Goal: Transaction & Acquisition: Purchase product/service

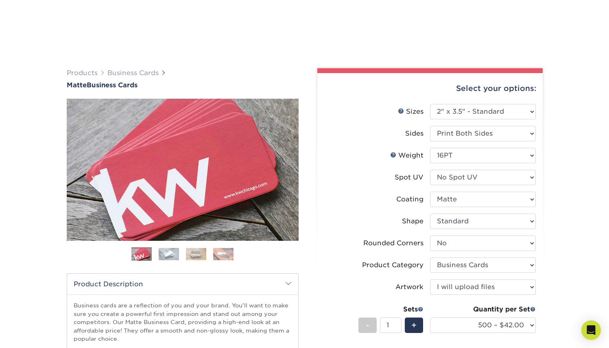
select select "2.00x3.50"
select select "0"
select select "3b5148f1-0588-4f88-a218-97bcfdce65c1"
select select "upload"
select select "500 – $42.00"
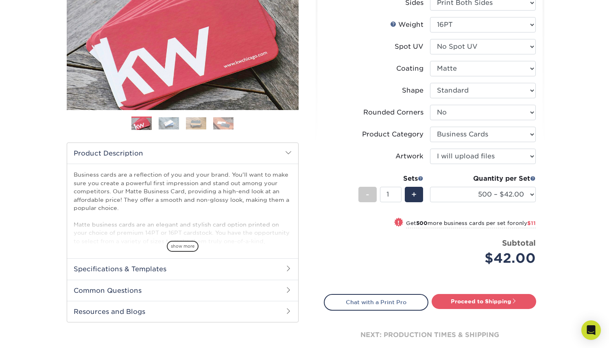
scroll to position [149, 0]
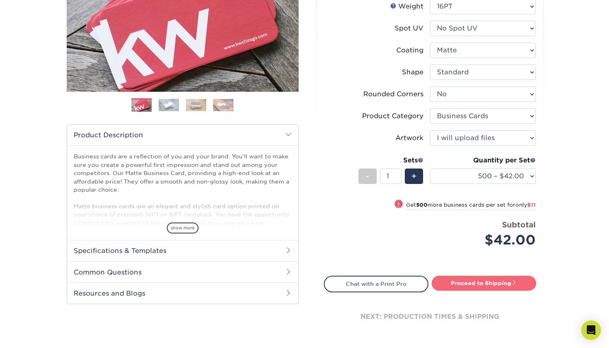
click at [484, 286] on link "Proceed to Shipping" at bounding box center [483, 283] width 104 height 15
type input "Set 1"
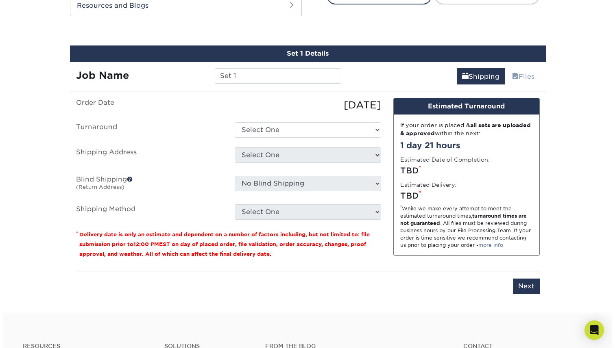
scroll to position [447, 0]
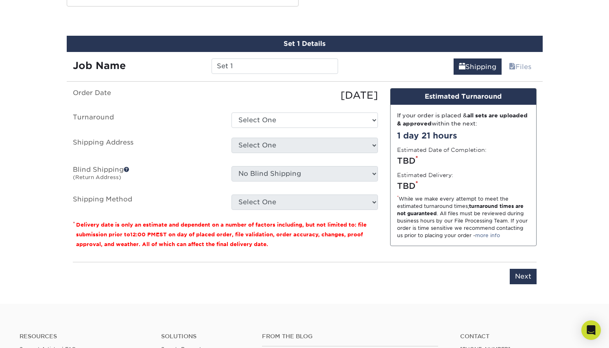
click at [275, 108] on ul "Order Date [DATE] [GEOGRAPHIC_DATA] Select One 2-4 Business Days 2 Day Next Bus…" at bounding box center [225, 149] width 305 height 122
click at [274, 113] on select "Select One 2-4 Business Days 2 Day Next Business Day" at bounding box center [304, 120] width 146 height 15
select select "b78ebb40-f3d8-446a-8df3-6de10c612245"
click at [231, 113] on select "Select One 2-4 Business Days 2 Day Next Business Day" at bounding box center [304, 120] width 146 height 15
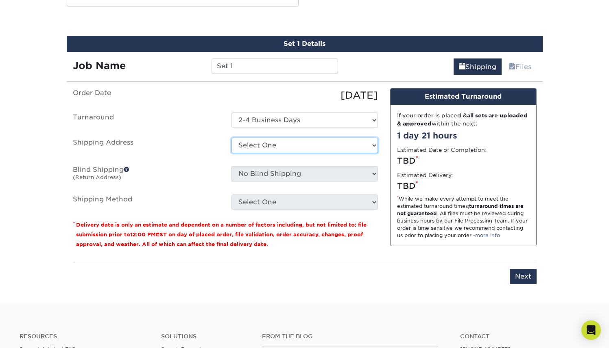
click at [275, 144] on select "Select One + Add New Address - Login" at bounding box center [304, 145] width 146 height 15
select select "newaddress"
click at [231, 138] on select "Select One + Add New Address - Login" at bounding box center [304, 145] width 146 height 15
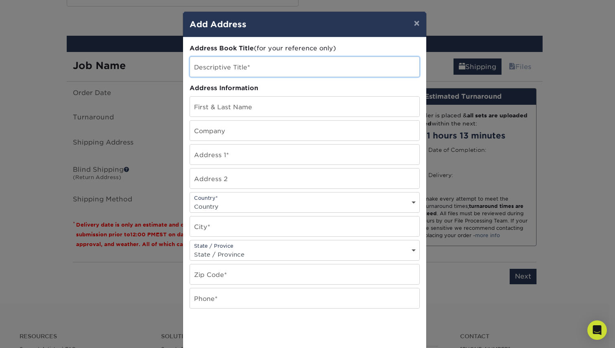
click at [223, 68] on input "text" at bounding box center [304, 67] width 229 height 20
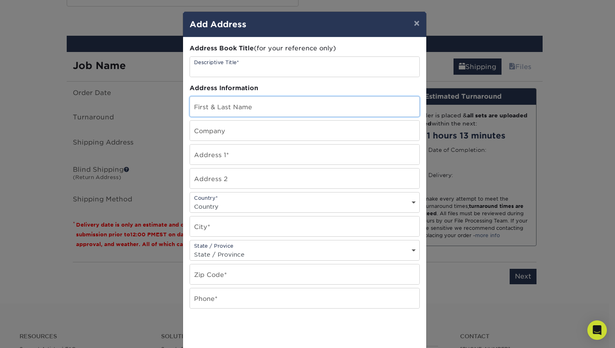
click at [224, 98] on input "text" at bounding box center [304, 107] width 229 height 20
type input "TARIK SISBACAK"
type input "[STREET_ADDRESS]"
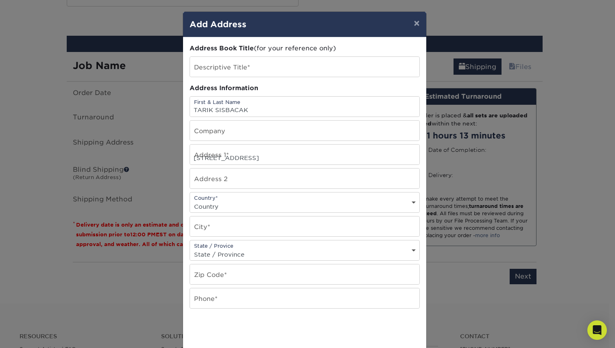
select select "US"
type input "LAKE WORTH"
select select "FL"
type input "33467"
type input "5613459040"
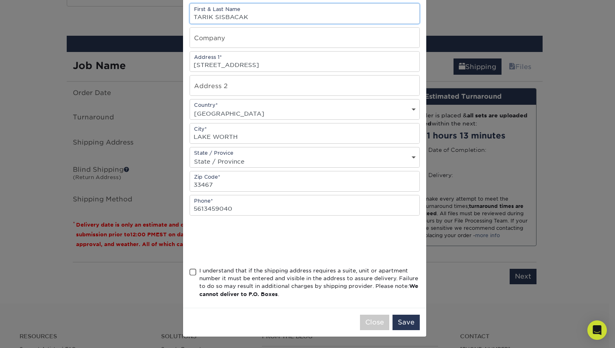
scroll to position [94, 0]
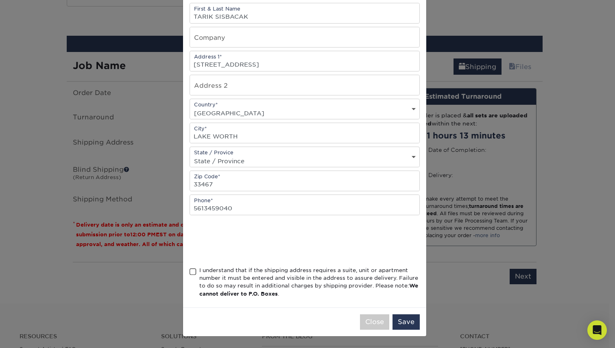
click at [192, 270] on span at bounding box center [192, 272] width 7 height 8
click at [0, 0] on input "I understand that if the shipping address requires a suite, unit or apartment n…" at bounding box center [0, 0] width 0 height 0
click at [407, 320] on button "Save" at bounding box center [405, 322] width 27 height 15
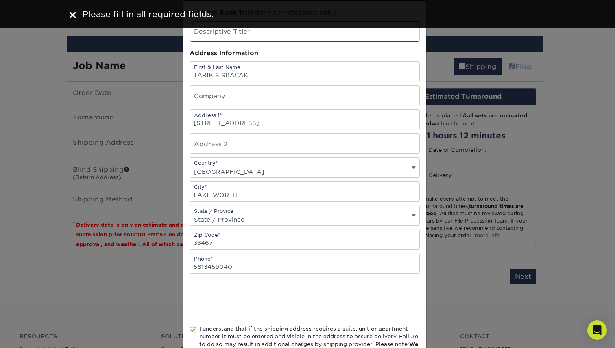
scroll to position [0, 0]
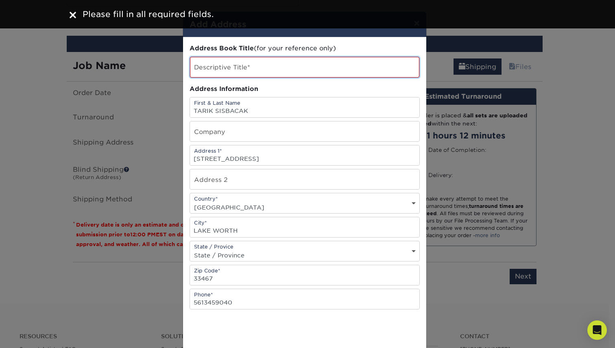
click at [269, 71] on input "text" at bounding box center [304, 67] width 229 height 21
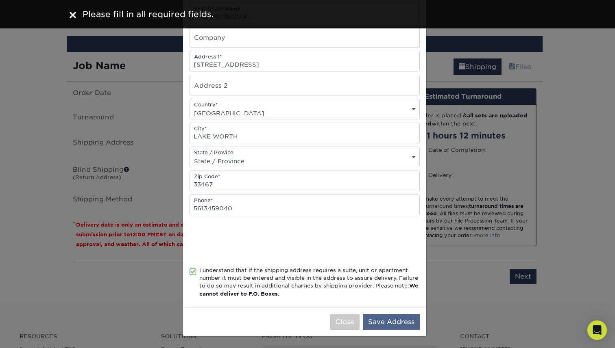
type input "home"
click at [391, 326] on button "Save Address" at bounding box center [391, 322] width 57 height 15
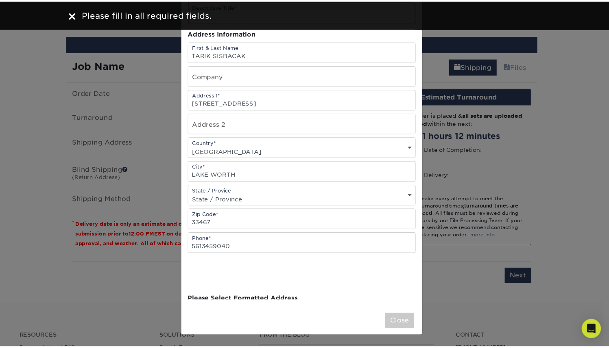
scroll to position [0, 0]
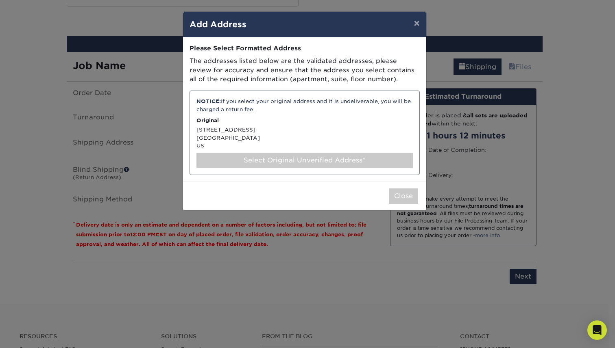
click at [367, 161] on div "Select Original Unverified Address*" at bounding box center [304, 160] width 216 height 15
select select "285758"
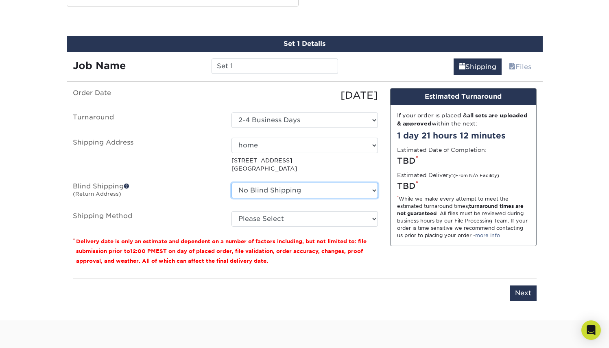
click at [284, 196] on select "No Blind Shipping + Add New Address" at bounding box center [304, 190] width 146 height 15
click at [231, 191] on select "No Blind Shipping + Add New Address" at bounding box center [304, 190] width 146 height 15
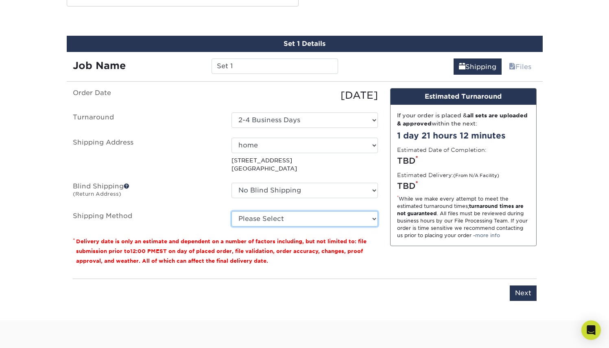
click at [279, 220] on select "Please Select UPS Ground (+$7.28) UPS 3 Day Select (+$20.55) UPS 2nd Day Air (+…" at bounding box center [304, 218] width 146 height 15
select select "03"
click at [231, 219] on select "Please Select UPS Ground (+$7.28) UPS 3 Day Select (+$20.55) UPS 2nd Day Air (+…" at bounding box center [304, 218] width 146 height 15
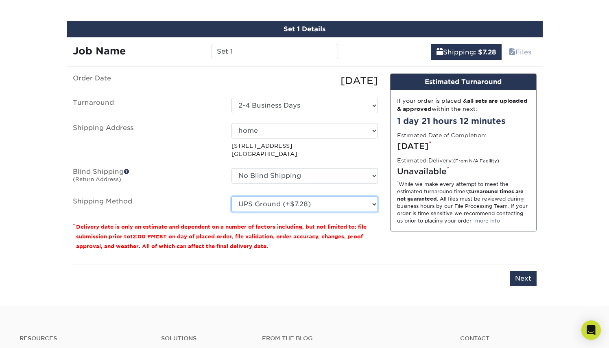
scroll to position [462, 0]
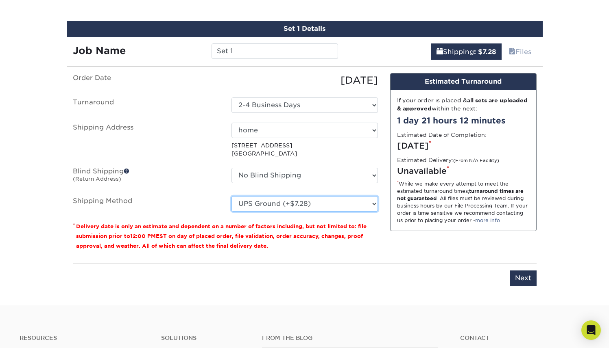
click at [341, 209] on select "Please Select UPS Ground (+$7.28) UPS 3 Day Select (+$20.55) UPS 2nd Day Air (+…" at bounding box center [304, 203] width 146 height 15
click at [525, 285] on input "Next" at bounding box center [522, 278] width 27 height 15
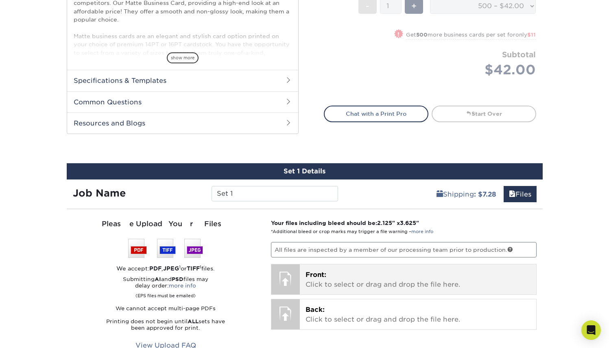
scroll to position [426, 0]
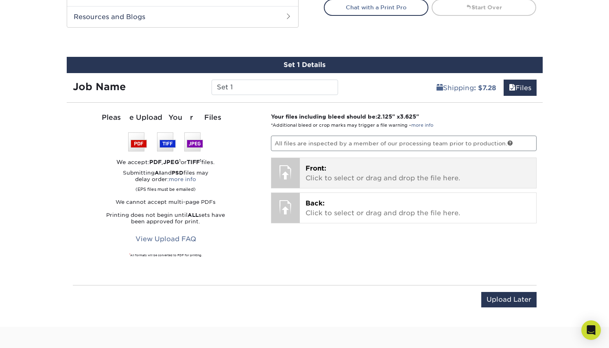
click at [362, 165] on p "Front: Click to select or drag and drop the file here." at bounding box center [417, 174] width 225 height 20
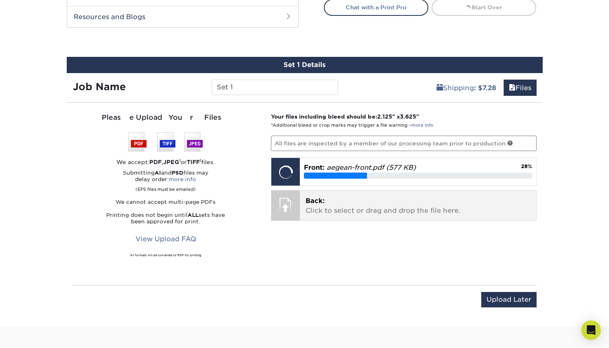
click at [386, 207] on p "Back: Click to select or drag and drop the file here." at bounding box center [417, 206] width 225 height 20
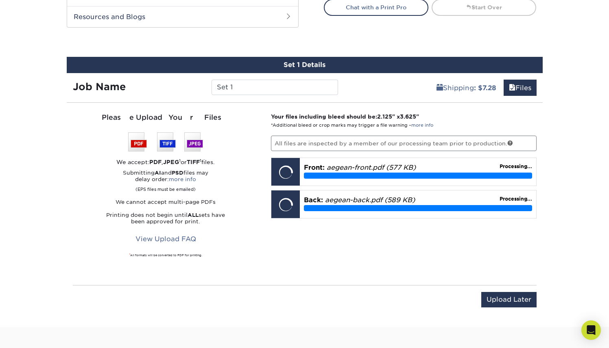
click at [457, 139] on p "All files are inspected by a member of our processing team prior to production." at bounding box center [403, 143] width 265 height 15
click at [448, 141] on p "All files are inspected by a member of our processing team prior to production." at bounding box center [403, 143] width 265 height 15
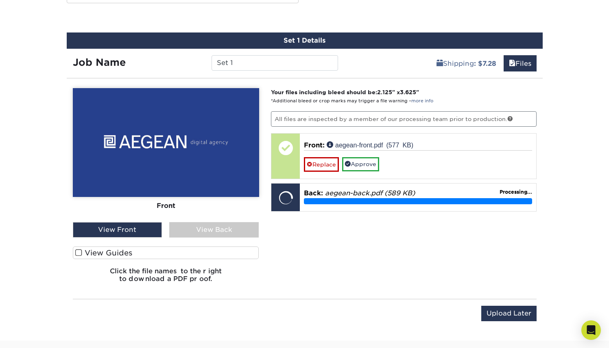
scroll to position [501, 0]
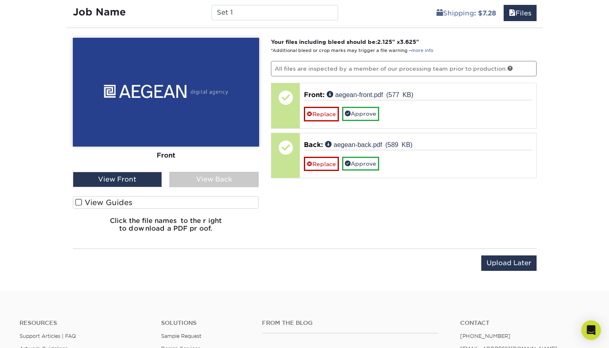
click at [123, 202] on label "View Guides" at bounding box center [166, 202] width 186 height 13
click at [0, 0] on input "View Guides" at bounding box center [0, 0] width 0 height 0
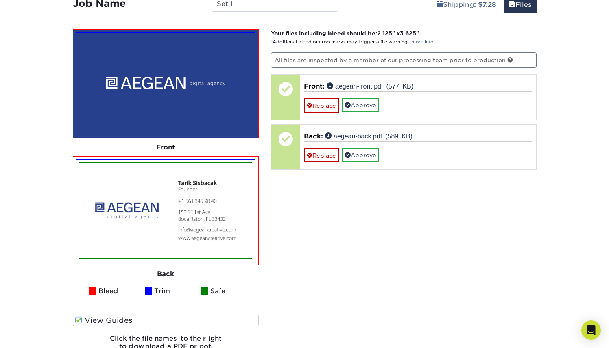
scroll to position [577, 0]
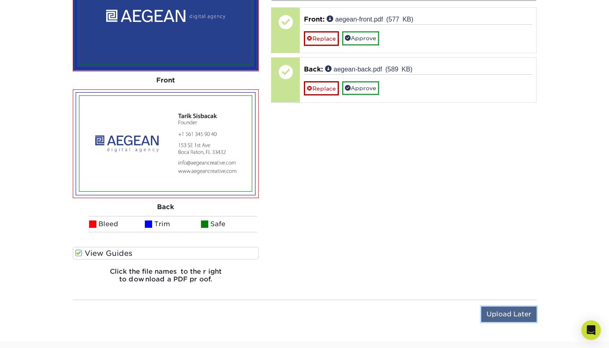
click at [504, 315] on input "Upload Later" at bounding box center [508, 314] width 55 height 15
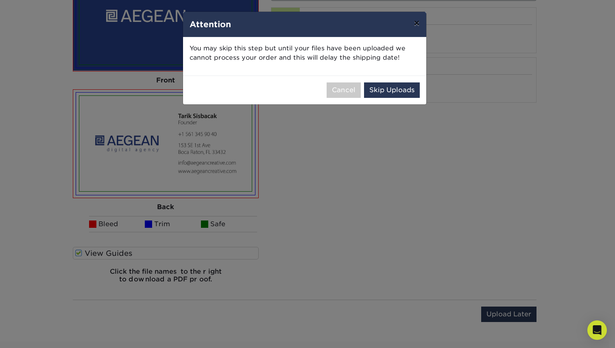
click at [418, 23] on button "×" at bounding box center [416, 23] width 19 height 23
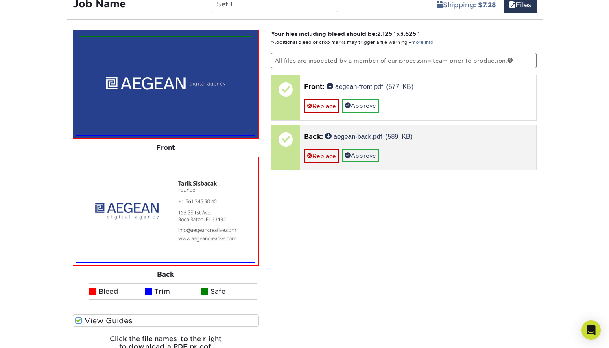
scroll to position [508, 0]
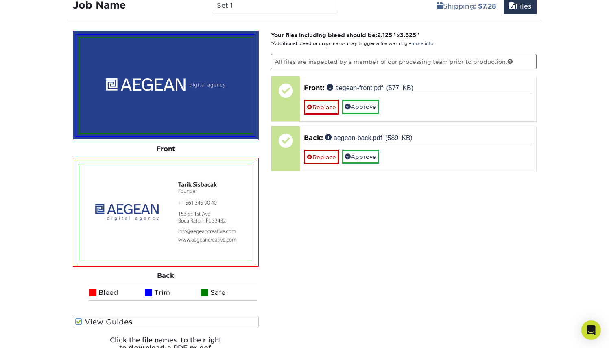
click at [419, 56] on p "All files are inspected by a member of our processing team prior to production." at bounding box center [403, 61] width 265 height 15
click at [419, 60] on p "All files are inspected by a member of our processing team prior to production." at bounding box center [403, 61] width 265 height 15
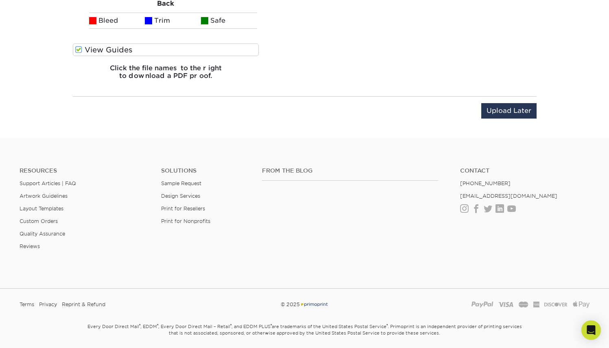
scroll to position [780, 0]
click at [504, 113] on input "Upload Later" at bounding box center [508, 110] width 55 height 15
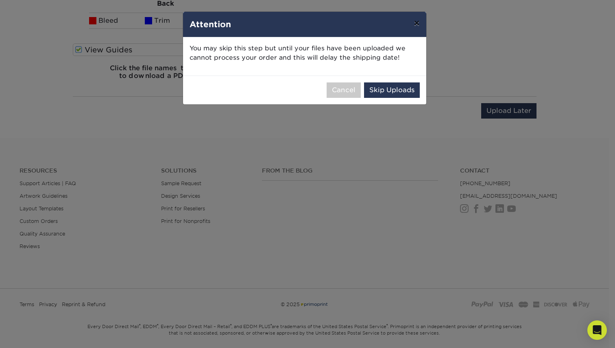
click at [420, 25] on button "×" at bounding box center [416, 23] width 19 height 23
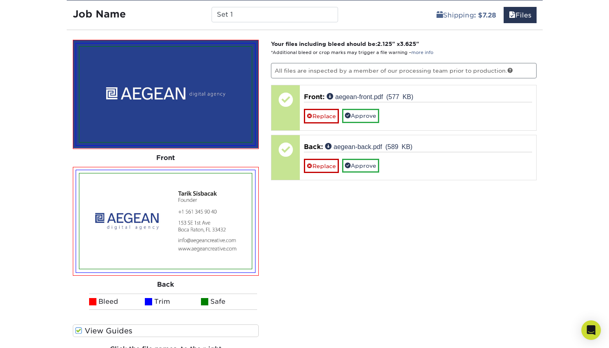
scroll to position [509, 0]
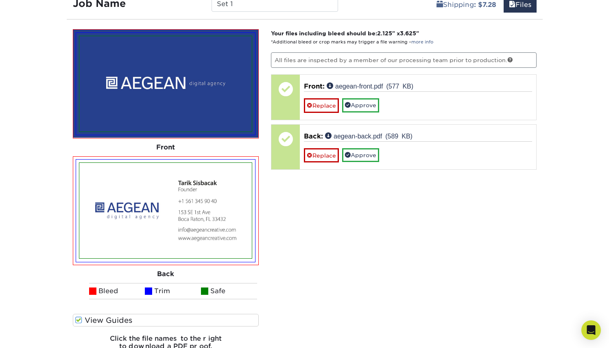
click at [114, 317] on label "View Guides" at bounding box center [166, 320] width 186 height 13
click at [0, 0] on input "View Guides" at bounding box center [0, 0] width 0 height 0
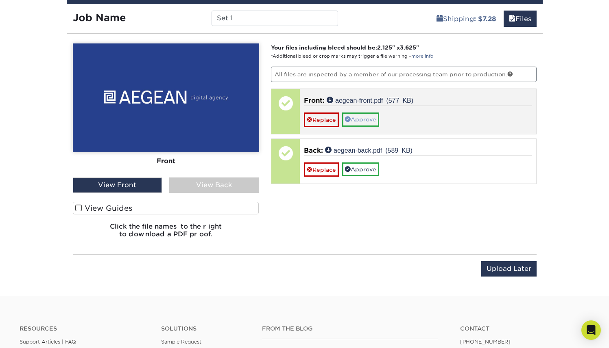
scroll to position [494, 0]
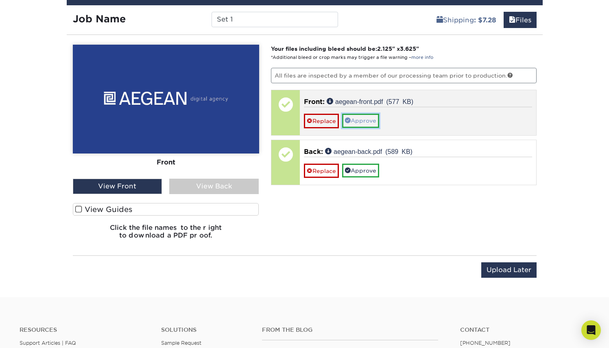
click at [376, 117] on link "Approve" at bounding box center [360, 121] width 37 height 14
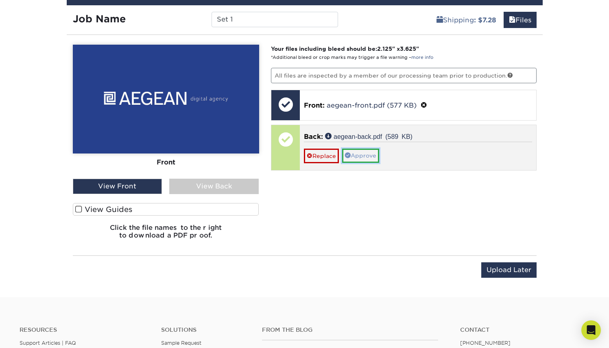
click at [363, 150] on link "Approve" at bounding box center [360, 156] width 37 height 14
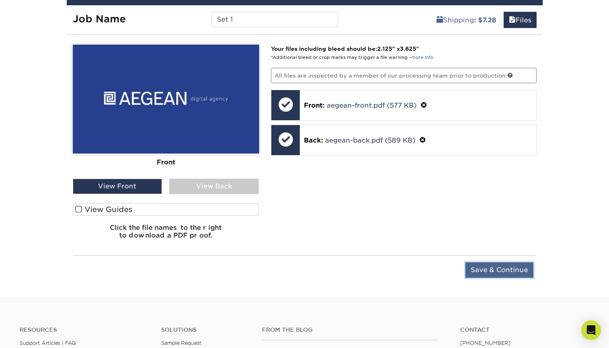
click at [491, 269] on input "Save & Continue" at bounding box center [499, 270] width 68 height 15
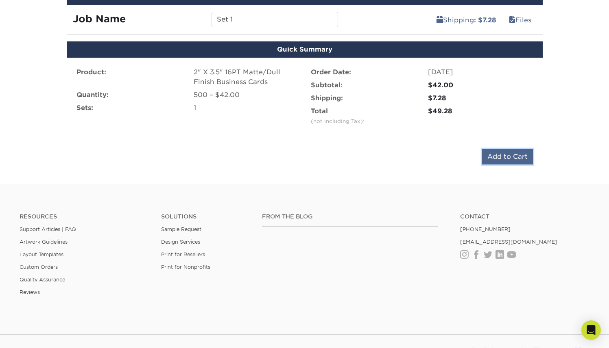
click at [500, 160] on input "Add to Cart" at bounding box center [507, 156] width 51 height 15
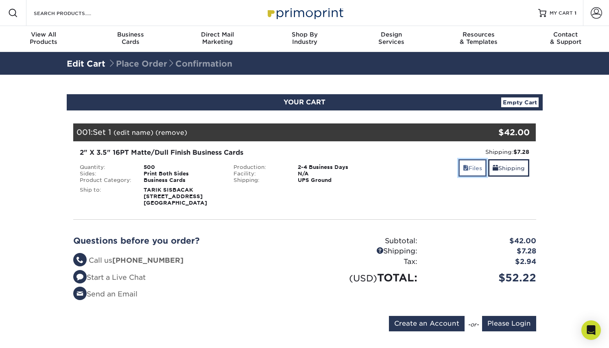
click at [474, 170] on link "Files" at bounding box center [472, 167] width 28 height 17
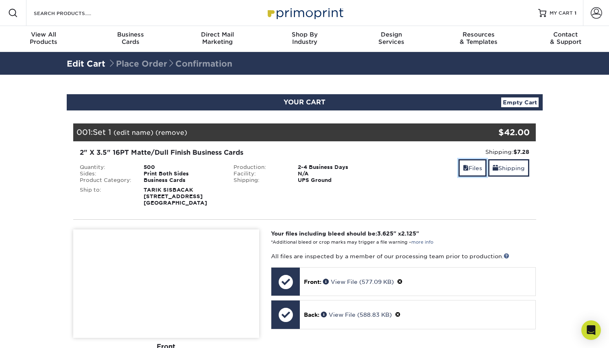
scroll to position [76, 0]
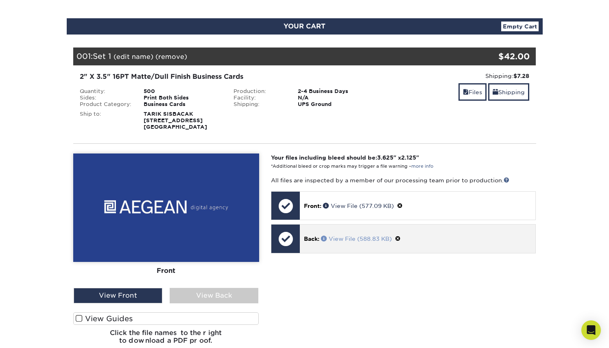
click at [361, 242] on link "View File (588.83 KB)" at bounding box center [356, 239] width 71 height 7
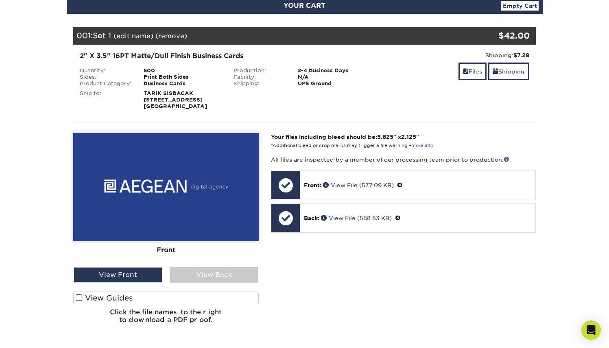
scroll to position [0, 0]
